Goal: Task Accomplishment & Management: Complete application form

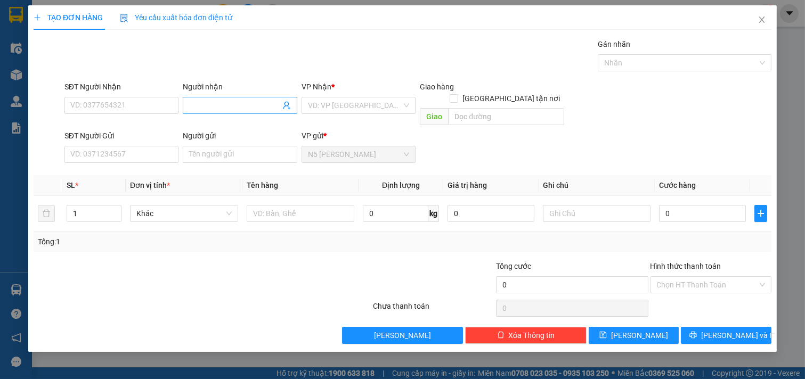
click at [256, 104] on input "Người nhận" at bounding box center [234, 106] width 91 height 12
type input "KU LÂM"
click at [273, 207] on input "text" at bounding box center [301, 213] width 108 height 17
type input "1 XỐP LỚN"
click at [398, 102] on input "search" at bounding box center [355, 106] width 94 height 16
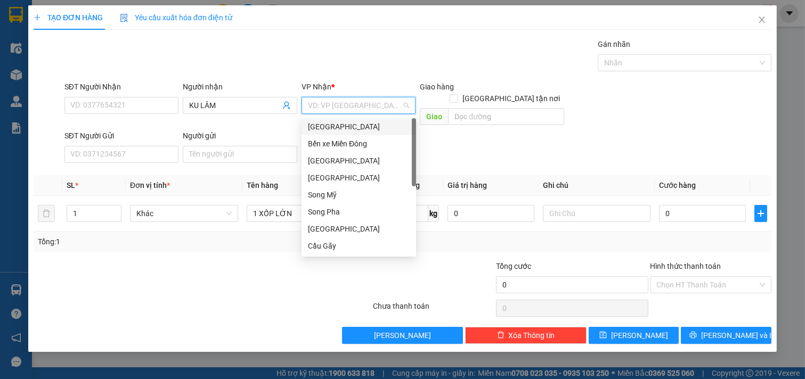
click at [361, 128] on div "[GEOGRAPHIC_DATA]" at bounding box center [359, 127] width 102 height 12
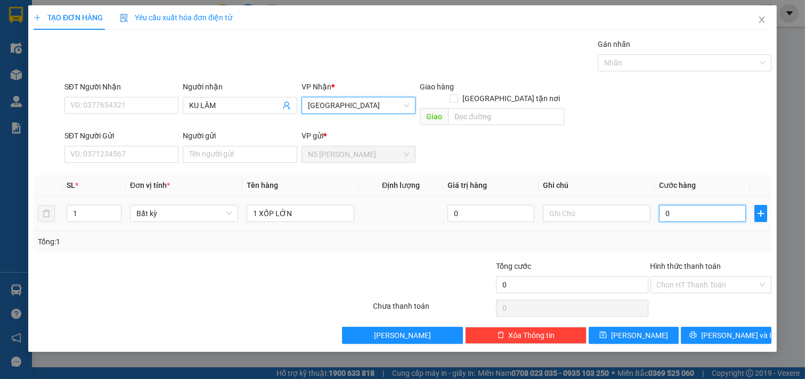
click at [678, 205] on input "0" at bounding box center [702, 213] width 87 height 17
type input "1"
type input "14"
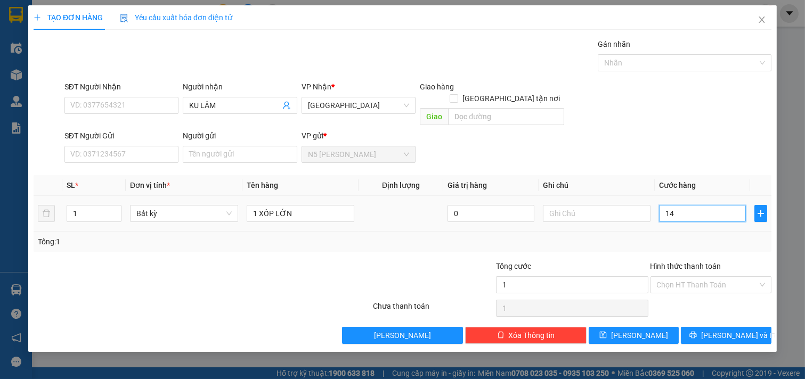
type input "14"
type input "140"
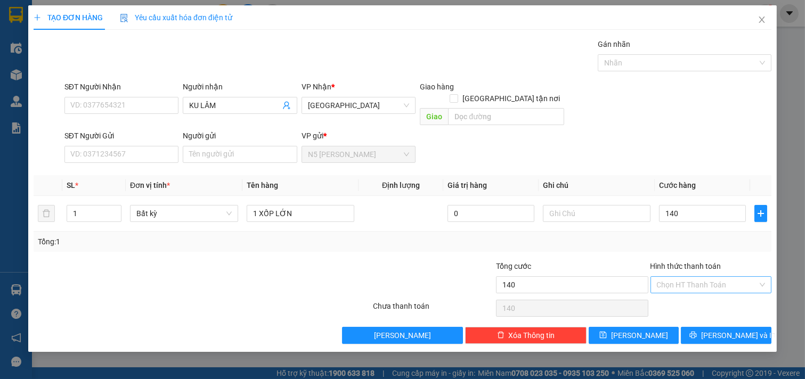
click at [685, 277] on input "Hình thức thanh toán" at bounding box center [707, 285] width 101 height 16
type input "140.000"
click at [686, 295] on div "Tại văn phòng" at bounding box center [711, 295] width 109 height 12
type input "0"
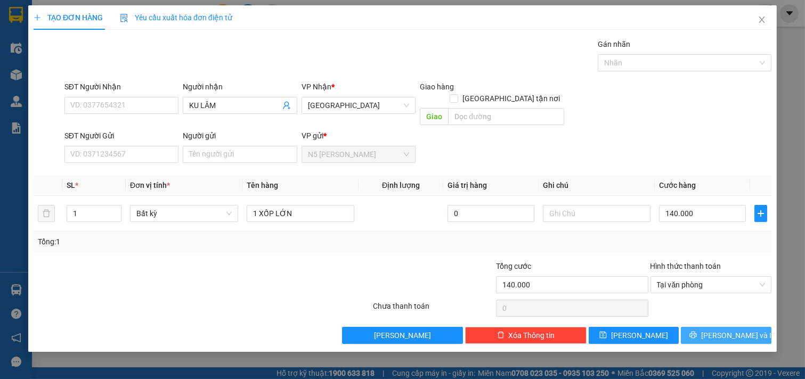
click at [714, 329] on button "[PERSON_NAME] và In" at bounding box center [726, 335] width 91 height 17
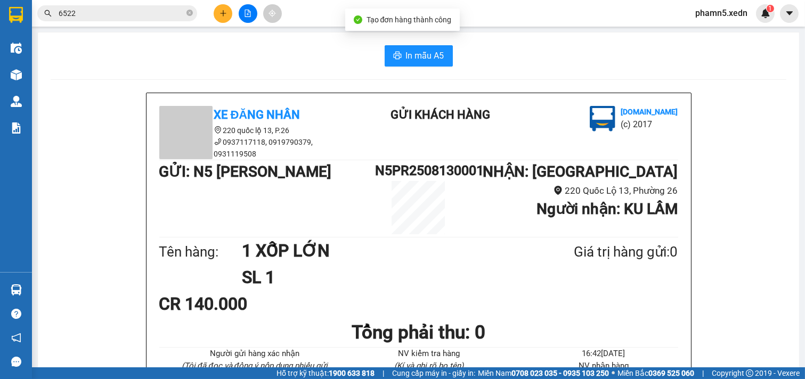
click at [416, 68] on div "In mẫu A5 Xe Đăng Nhân 220 quốc lộ 13, P.26 0937117118, 0919790379, 0931119508 …" at bounding box center [419, 268] width 762 height 471
click at [423, 60] on span "In mẫu A5" at bounding box center [425, 55] width 38 height 13
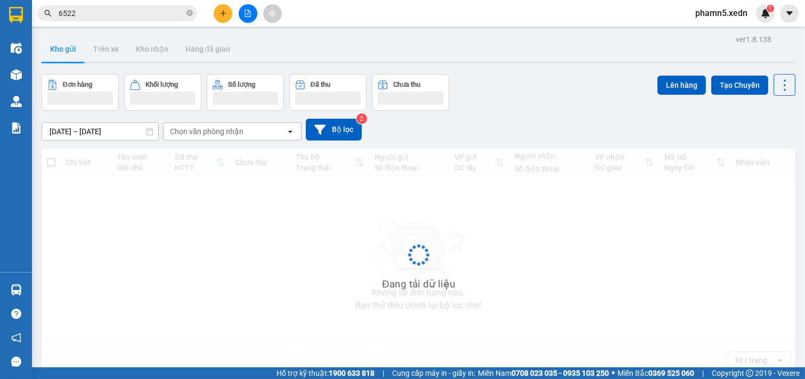
click at [224, 12] on icon "plus" at bounding box center [223, 13] width 7 height 7
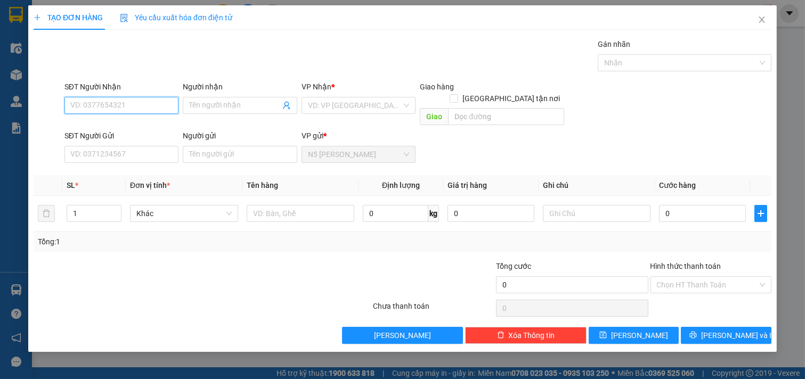
click at [168, 103] on input "SĐT Người Nhận" at bounding box center [121, 105] width 115 height 17
click at [142, 123] on div "0902708006 - THẢO SƯƠNG" at bounding box center [122, 127] width 102 height 12
type input "0902708006"
type input "THẢO SƯƠNG"
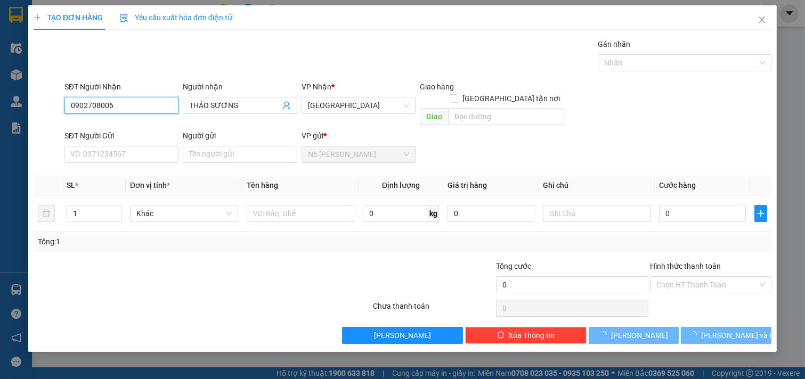
type input "240.000"
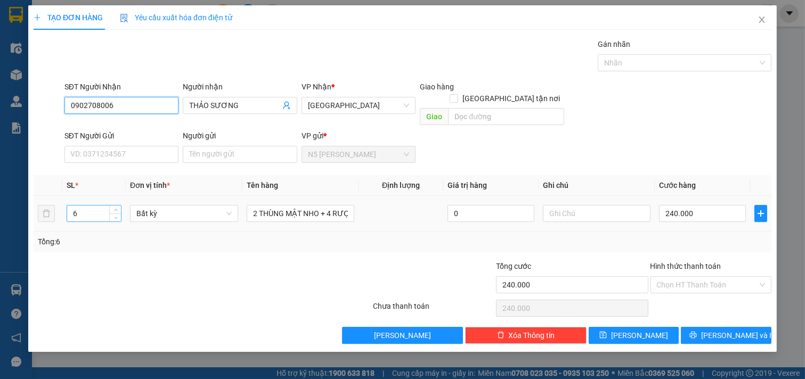
type input "0902708006"
click at [86, 206] on input "6" at bounding box center [94, 214] width 54 height 16
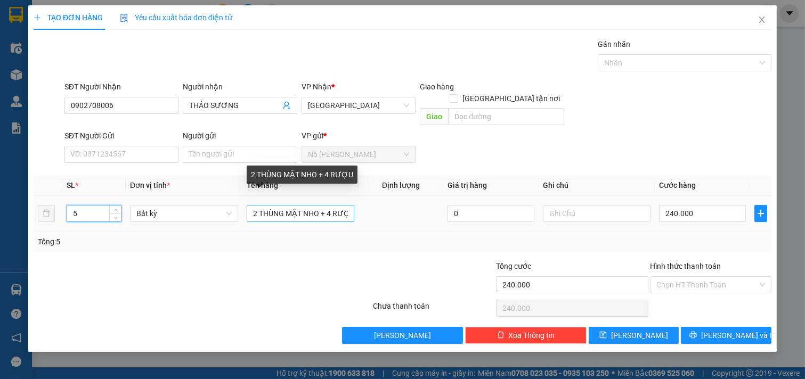
type input "5"
click at [256, 205] on input "2 THÙNG MẬT NHO + 4 RƯỢU" at bounding box center [301, 213] width 108 height 17
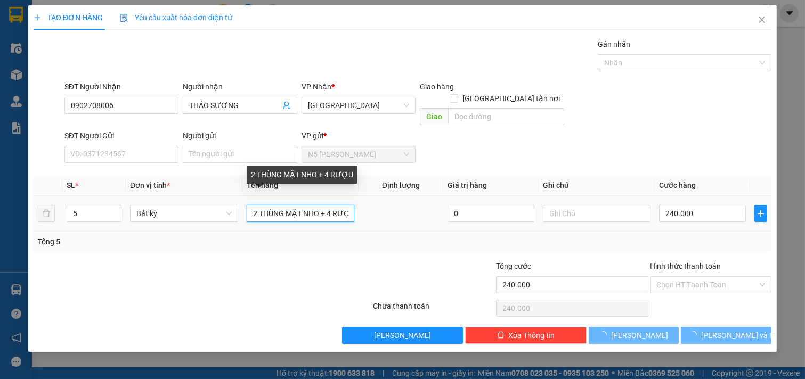
type input "THÙNG MẬT NHO + 4 RƯỢU"
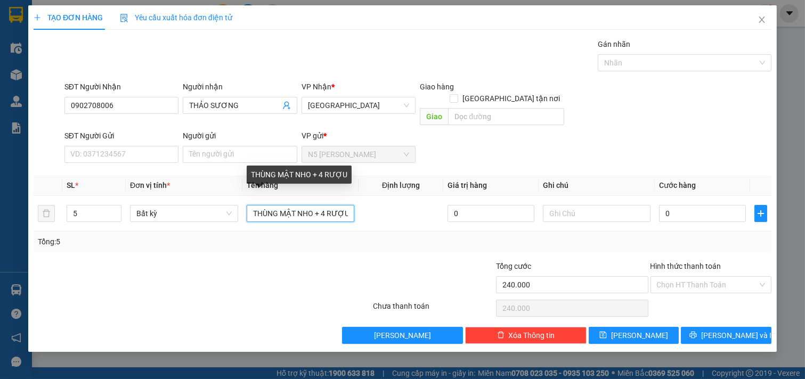
type input "0"
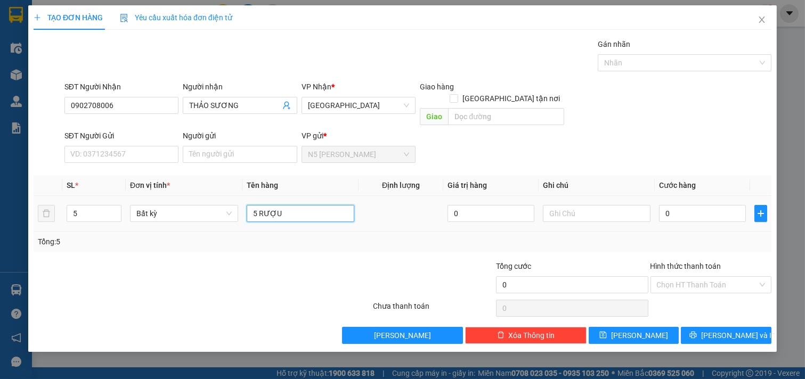
click at [305, 206] on input "5 RƯỢU" at bounding box center [301, 213] width 108 height 17
type input "5 RƯỢU NHO"
click at [699, 205] on input "0" at bounding box center [702, 213] width 87 height 17
type input "2"
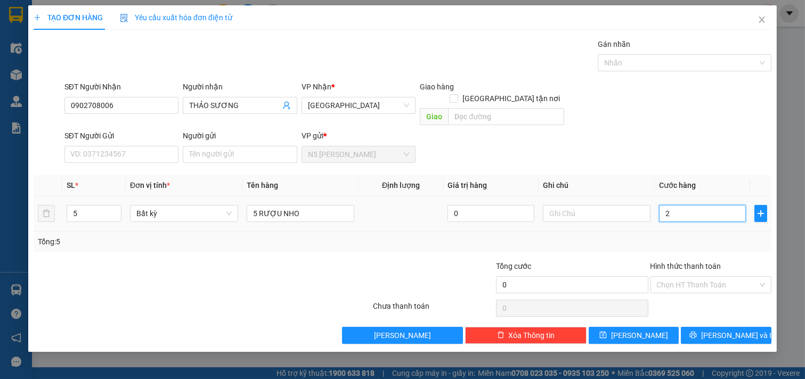
type input "2"
type input "20"
type input "200"
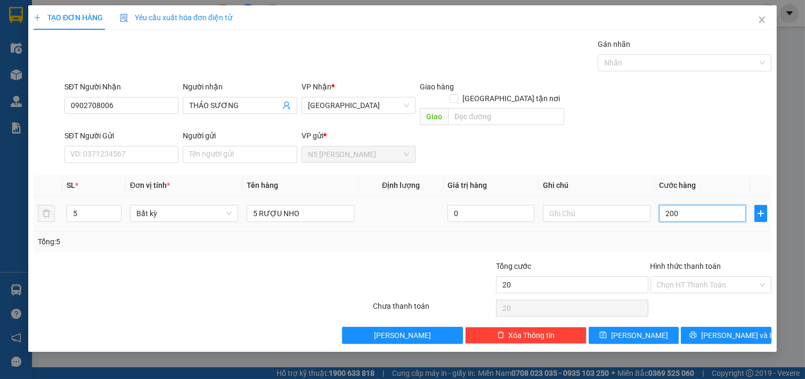
type input "200"
type input "2.000"
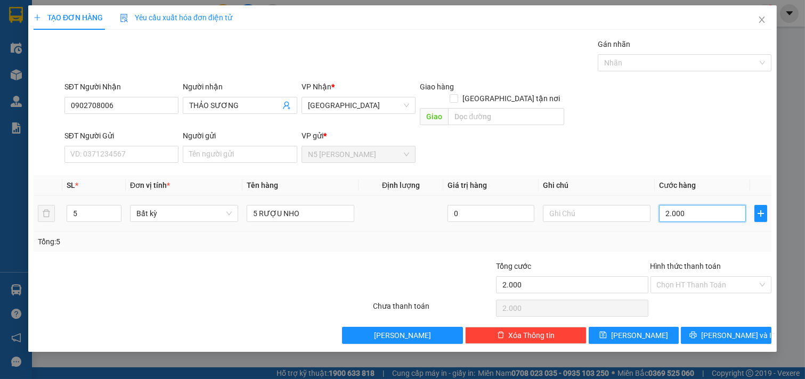
type input "20.000"
type input "200.000"
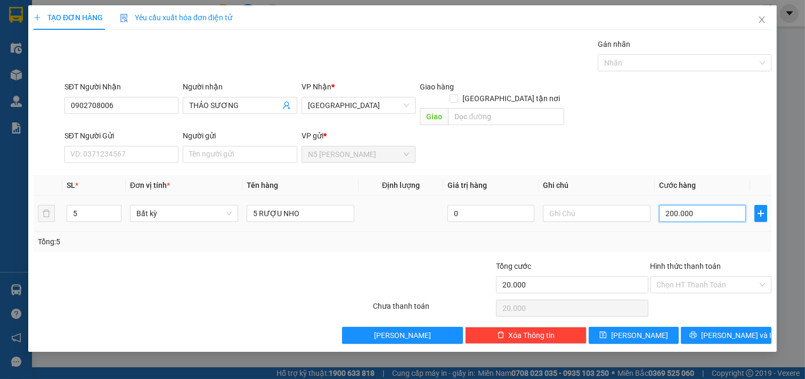
type input "200.000"
click at [697, 332] on icon "printer" at bounding box center [693, 335] width 7 height 7
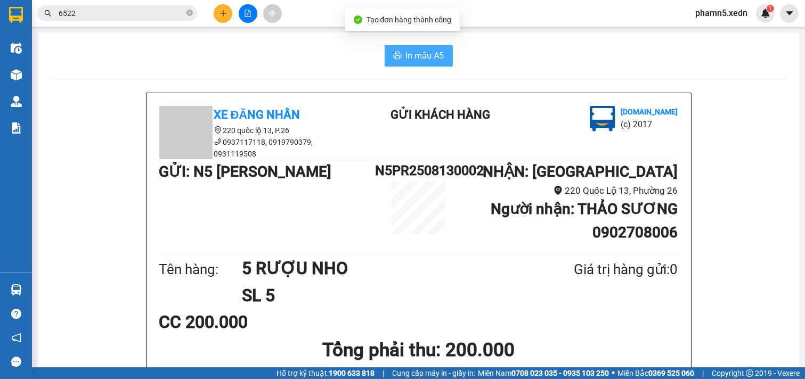
click at [424, 54] on span "In mẫu A5" at bounding box center [425, 55] width 38 height 13
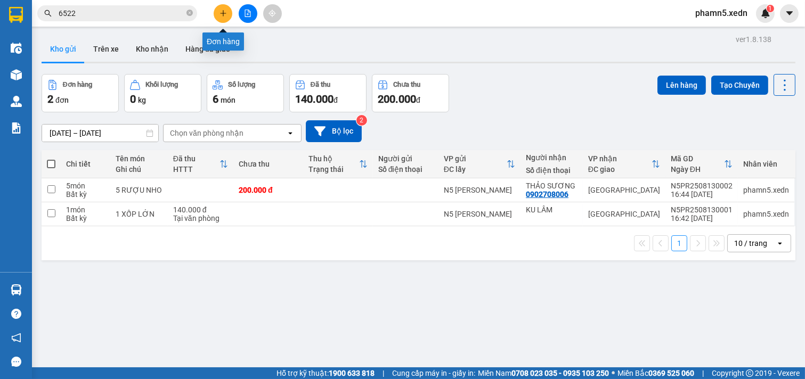
click at [226, 13] on icon "plus" at bounding box center [223, 13] width 7 height 7
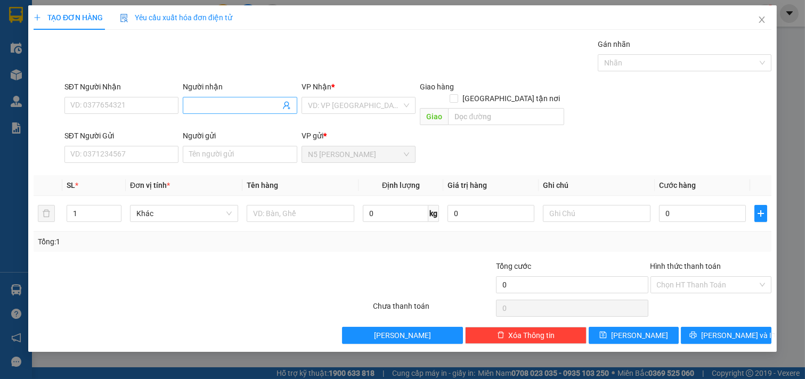
click at [216, 108] on input "Người nhận" at bounding box center [234, 106] width 91 height 12
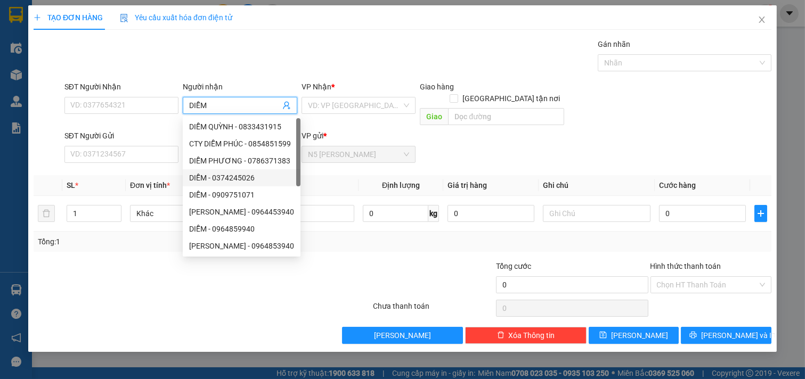
type input "DIỄM"
click at [315, 175] on th "Tên hàng" at bounding box center [301, 185] width 117 height 21
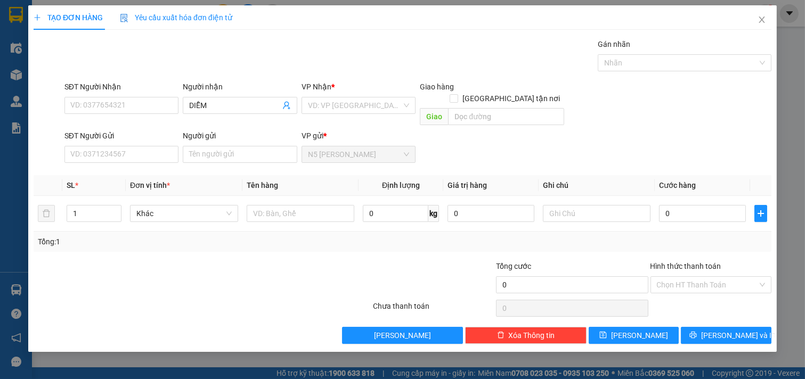
click at [91, 180] on div "SL *" at bounding box center [94, 186] width 55 height 12
click at [206, 146] on input "Người gửi" at bounding box center [240, 154] width 115 height 17
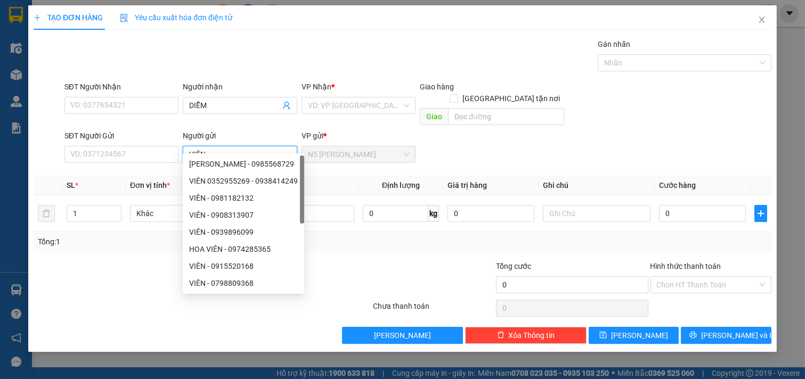
type input "VIÊN H"
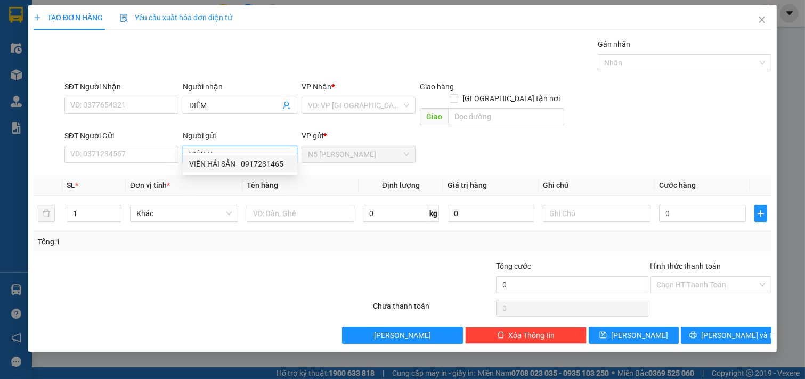
click at [230, 164] on div "VIÊN HẢI SẢN - 0917231465" at bounding box center [240, 164] width 102 height 12
type input "0917231465"
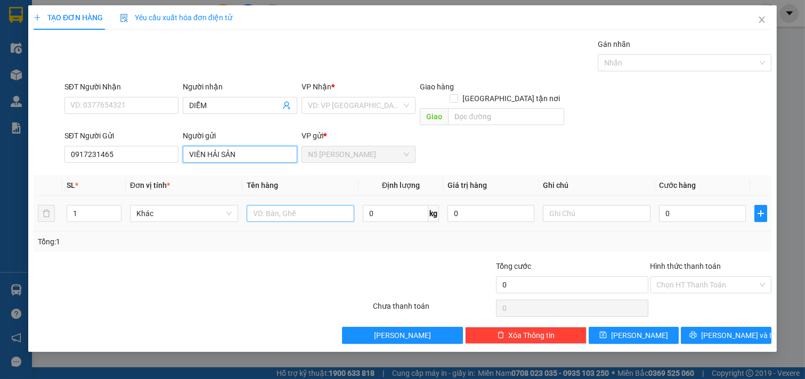
type input "VIÊN HẢI SẢN"
click at [269, 209] on input "text" at bounding box center [301, 213] width 108 height 17
type input "1 XỐO NHỎ"
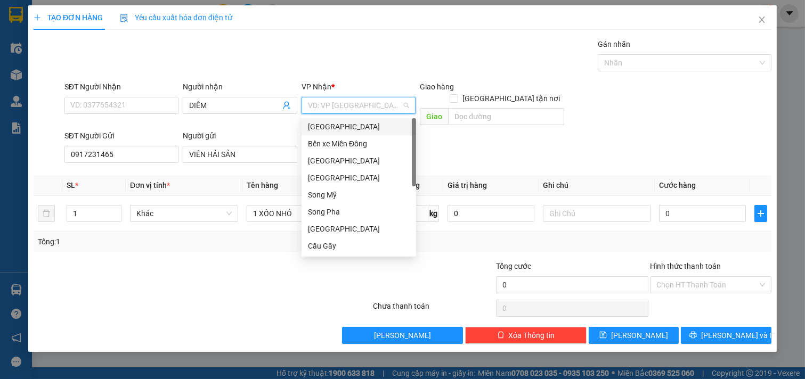
click at [401, 110] on input "search" at bounding box center [355, 106] width 94 height 16
click at [377, 132] on div "[GEOGRAPHIC_DATA]" at bounding box center [359, 127] width 102 height 12
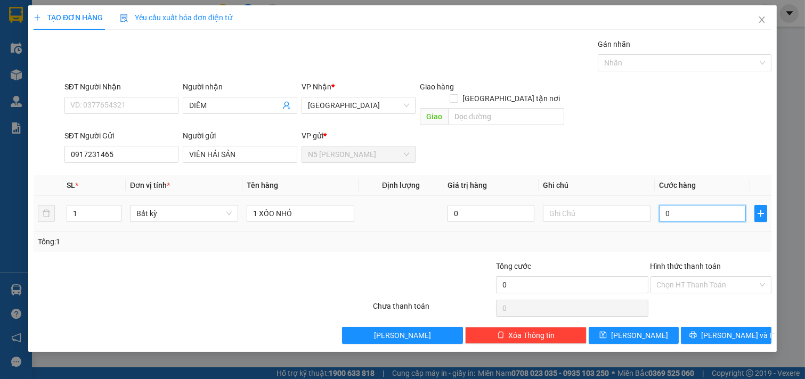
click at [683, 205] on input "0" at bounding box center [702, 213] width 87 height 17
type input "5"
type input "50"
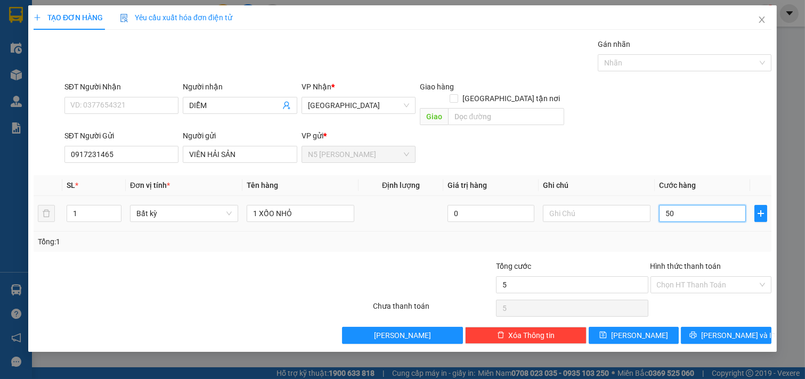
type input "50"
type input "50.000"
click at [718, 277] on input "Hình thức thanh toán" at bounding box center [707, 285] width 101 height 16
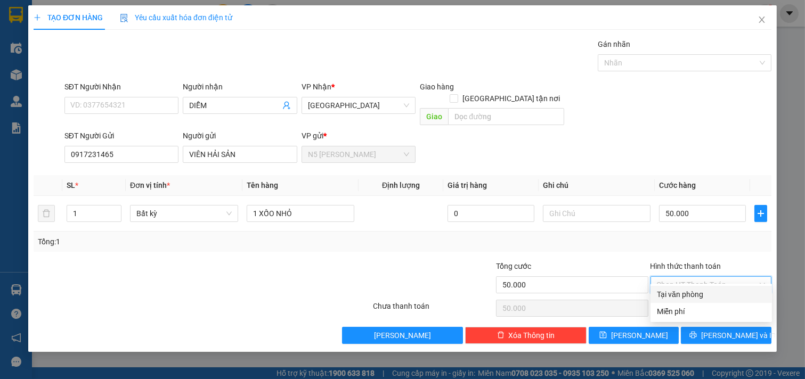
click at [690, 301] on div "Tại văn phòng" at bounding box center [712, 294] width 122 height 17
type input "0"
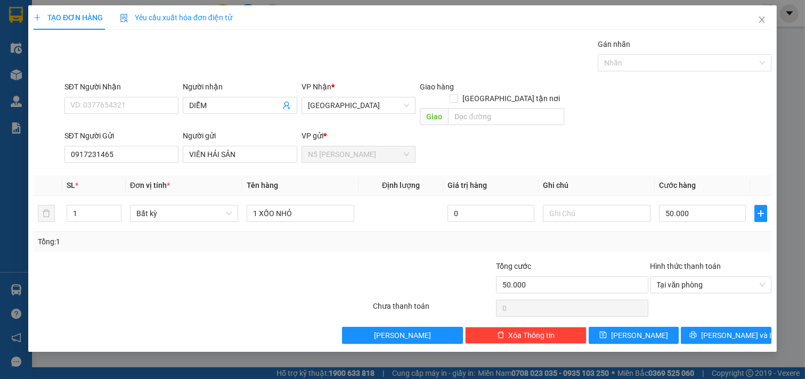
click at [720, 334] on div "TẠO ĐƠN HÀNG Yêu cầu xuất hóa đơn điện tử Transit Pickup Surcharge Ids Transit …" at bounding box center [402, 178] width 749 height 347
click at [718, 330] on span "[PERSON_NAME] và In" at bounding box center [738, 336] width 75 height 12
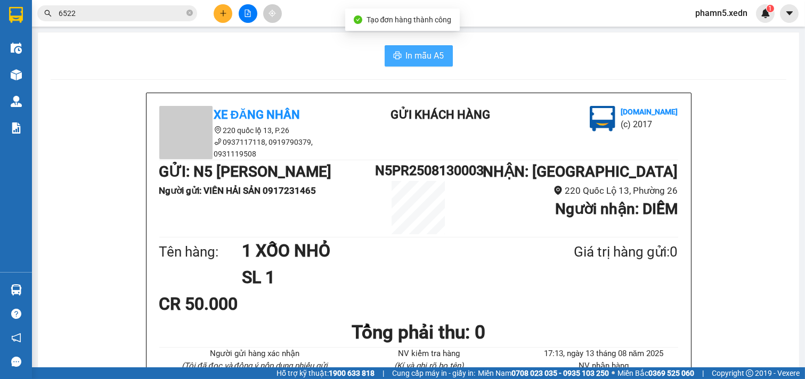
click at [414, 65] on button "In mẫu A5" at bounding box center [419, 55] width 68 height 21
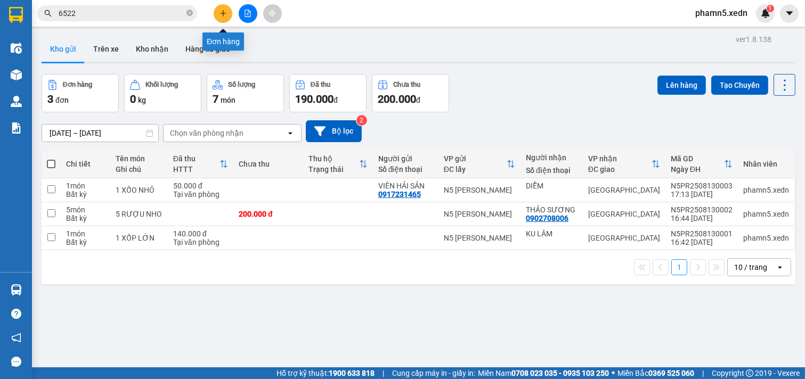
click at [225, 13] on icon "plus" at bounding box center [223, 13] width 6 height 1
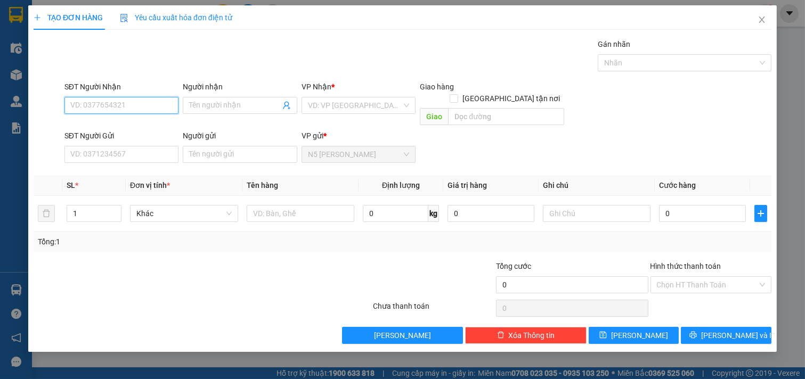
click at [135, 109] on input "SĐT Người Nhận" at bounding box center [121, 105] width 115 height 17
type input "0909063065"
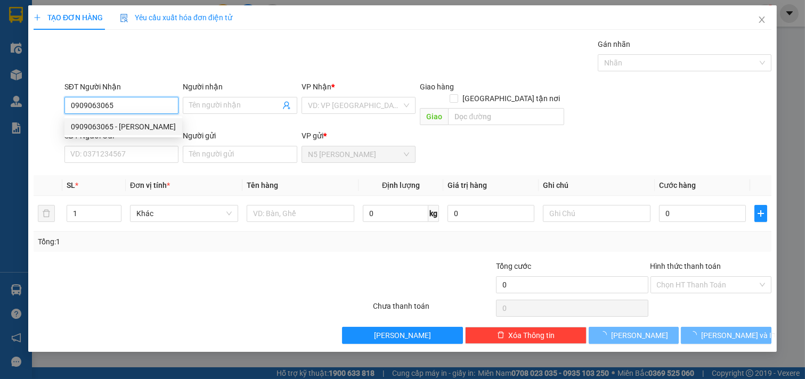
click at [105, 132] on div "0909063065 - [PERSON_NAME]" at bounding box center [123, 127] width 105 height 12
type input "TRINH"
type input "50.000"
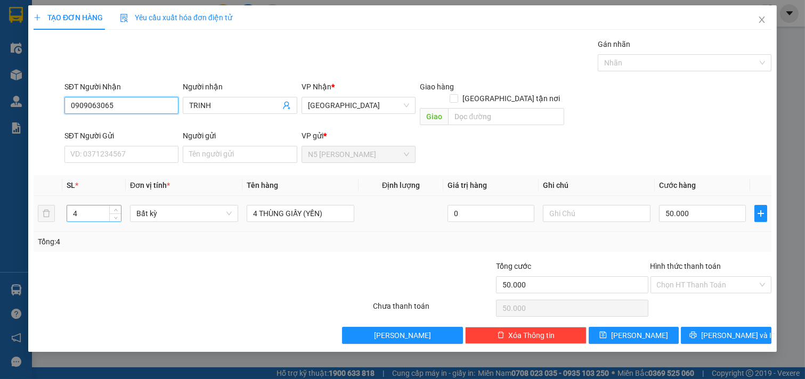
type input "0909063065"
click at [93, 206] on input "4" at bounding box center [94, 214] width 54 height 16
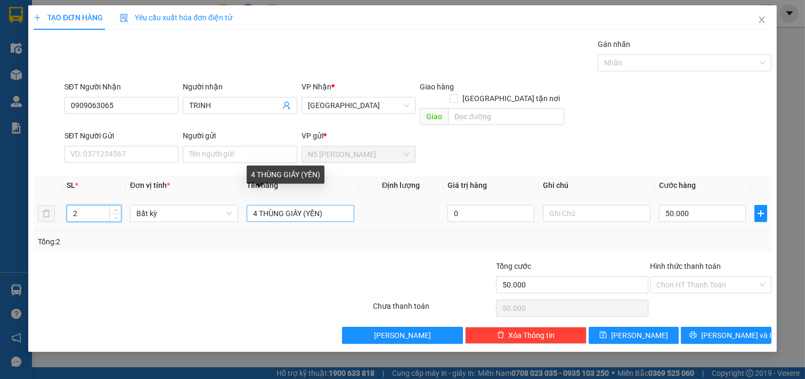
type input "2"
drag, startPoint x: 257, startPoint y: 200, endPoint x: 257, endPoint y: 209, distance: 8.5
click at [257, 206] on input "4 THÙNG GIẤY (YẾN)" at bounding box center [301, 213] width 108 height 17
type input "THÙNG GIẤY (YẾN)"
type input "0"
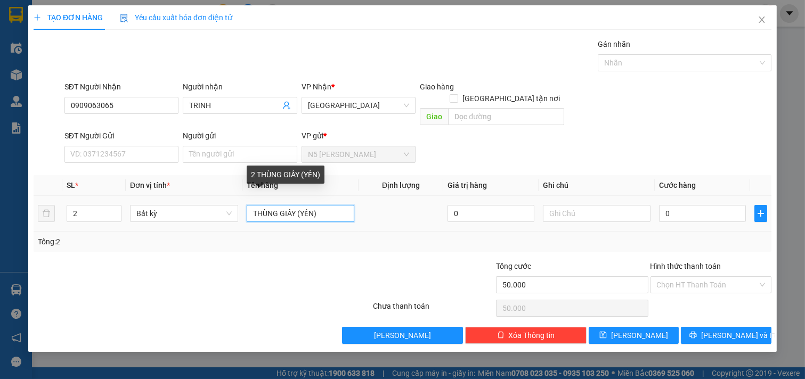
type input "0"
type input "2 THÙNG GIẤY (YẾN)"
type input "0"
click at [288, 205] on input "2 THÙNG GIẤY (YẾN)" at bounding box center [301, 213] width 108 height 17
type input "2 THÙNG DƯA LƯỚI"
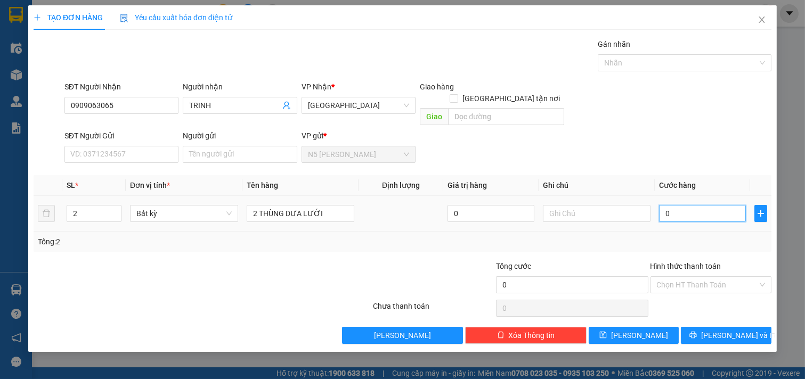
click at [690, 205] on input "0" at bounding box center [702, 213] width 87 height 17
type input "8"
type input "80"
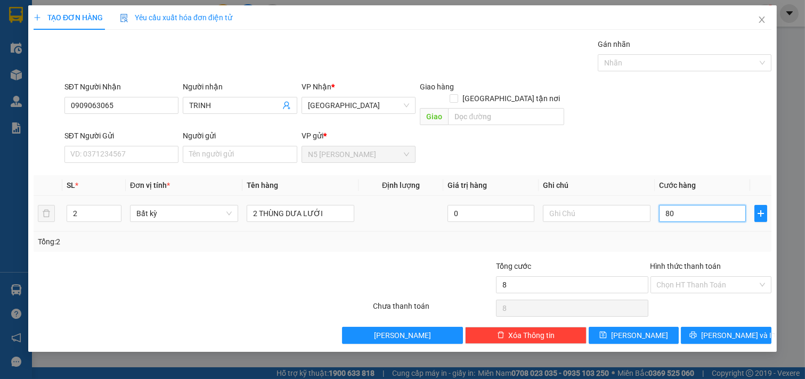
type input "80"
click at [694, 277] on input "Hình thức thanh toán" at bounding box center [707, 285] width 101 height 16
type input "80.000"
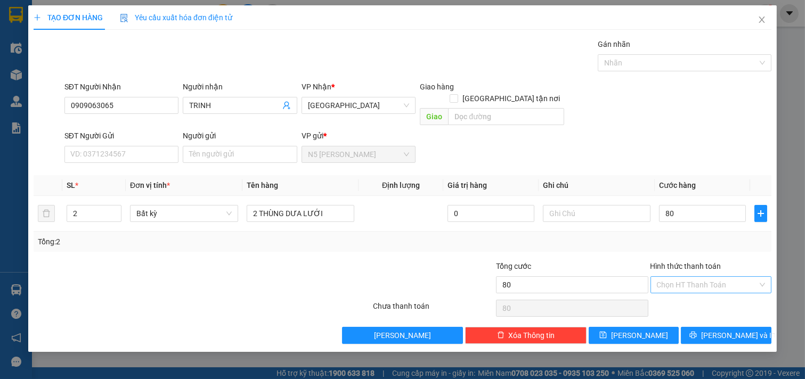
type input "80.000"
click at [690, 301] on div "Tại văn phòng" at bounding box center [712, 294] width 122 height 17
type input "0"
click at [716, 327] on button "[PERSON_NAME] và In" at bounding box center [726, 335] width 91 height 17
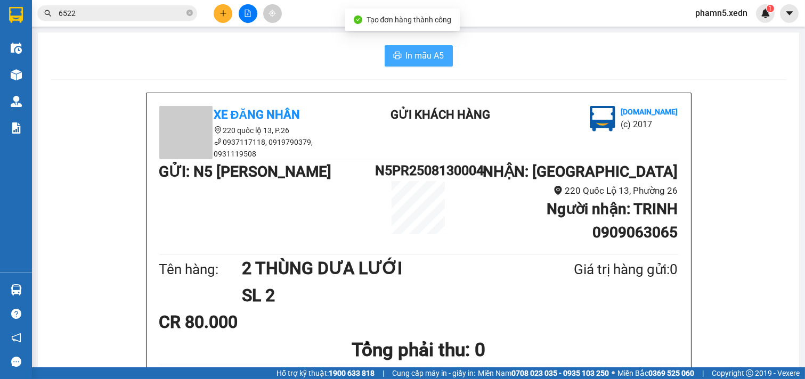
click at [425, 52] on span "In mẫu A5" at bounding box center [425, 55] width 38 height 13
